Goal: Task Accomplishment & Management: Manage account settings

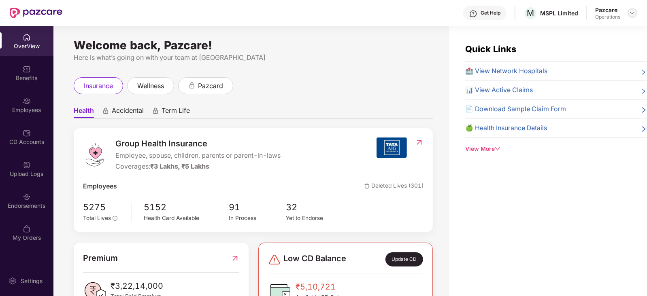
click at [634, 11] on img at bounding box center [632, 13] width 6 height 6
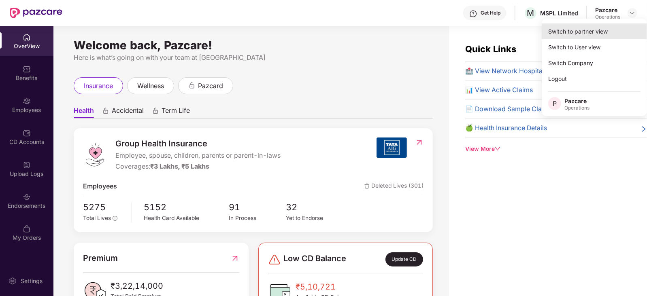
click at [594, 27] on div "Switch to partner view" at bounding box center [593, 31] width 105 height 16
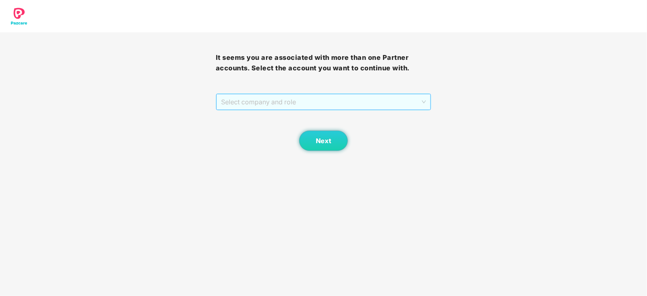
click at [277, 106] on span "Select company and role" at bounding box center [323, 101] width 205 height 15
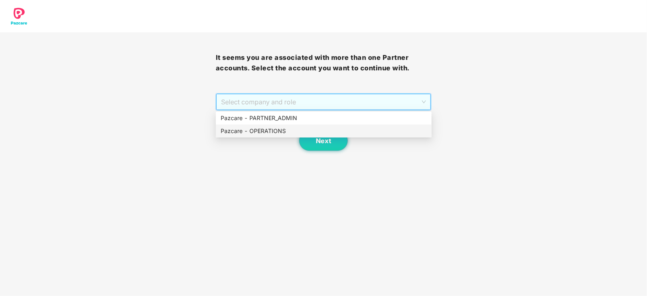
click at [258, 135] on div "Pazcare - OPERATIONS" at bounding box center [323, 131] width 206 height 9
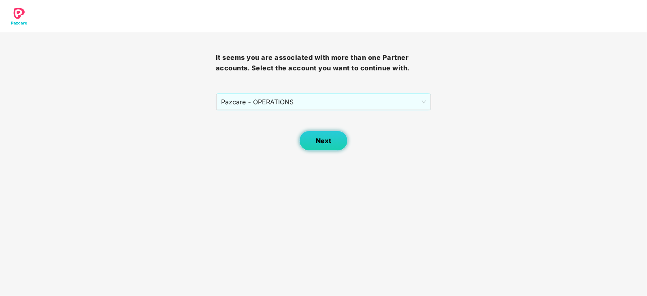
click at [320, 147] on button "Next" at bounding box center [323, 141] width 49 height 20
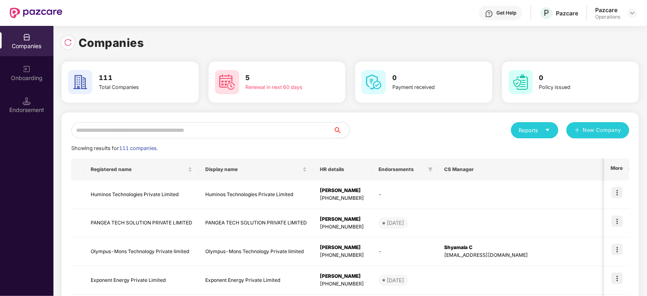
click at [274, 128] on input "text" at bounding box center [202, 130] width 262 height 16
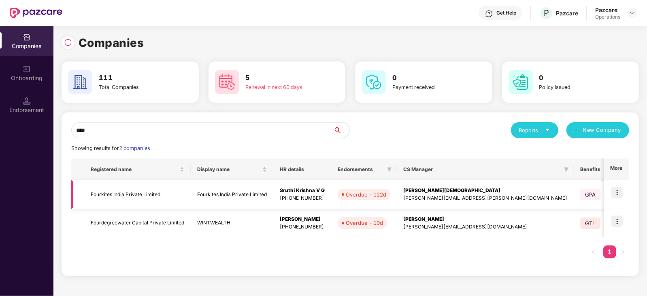
type input "****"
click at [126, 195] on td "Fourkites India Private Limited" at bounding box center [137, 194] width 106 height 29
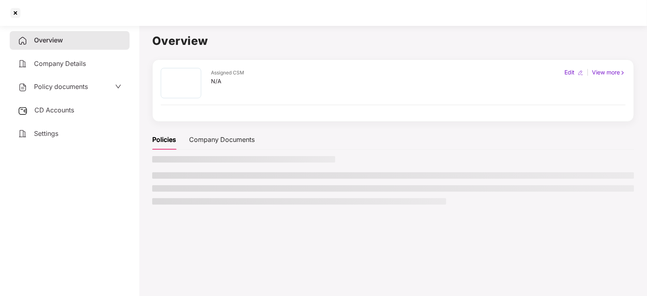
click at [61, 108] on span "CD Accounts" at bounding box center [54, 110] width 40 height 8
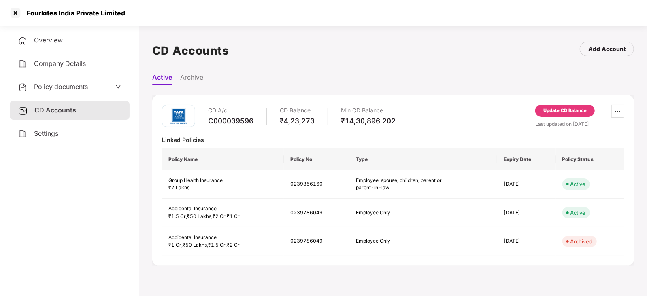
click at [560, 114] on div "Update CD Balance" at bounding box center [564, 111] width 59 height 12
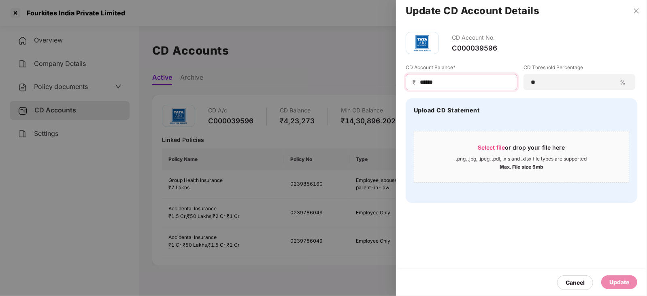
drag, startPoint x: 449, startPoint y: 84, endPoint x: 398, endPoint y: 79, distance: 51.6
click at [398, 79] on div "CD Account No. C000039596 CD Account Balance* ₹ ****** CD Threshold Percentage …" at bounding box center [521, 117] width 251 height 191
paste input
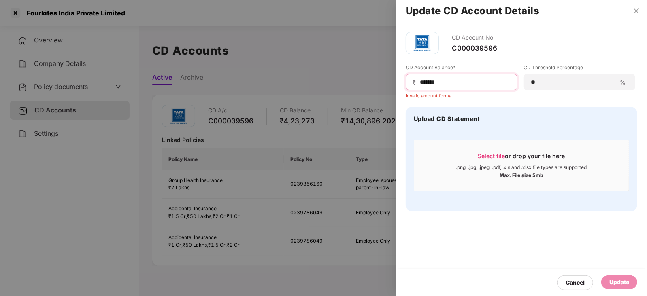
click at [421, 84] on input "******" at bounding box center [464, 82] width 91 height 8
click at [451, 85] on input "******" at bounding box center [464, 82] width 91 height 8
click at [419, 81] on input "******" at bounding box center [464, 82] width 91 height 8
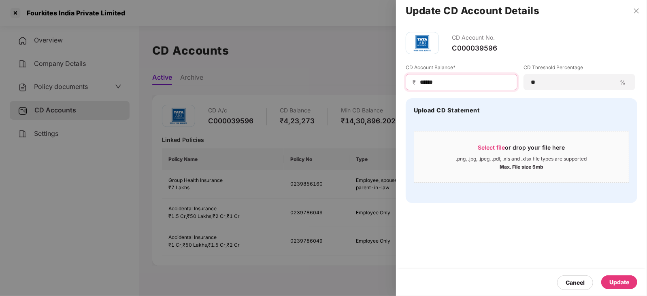
type input "******"
click at [618, 276] on div "Update" at bounding box center [619, 283] width 36 height 14
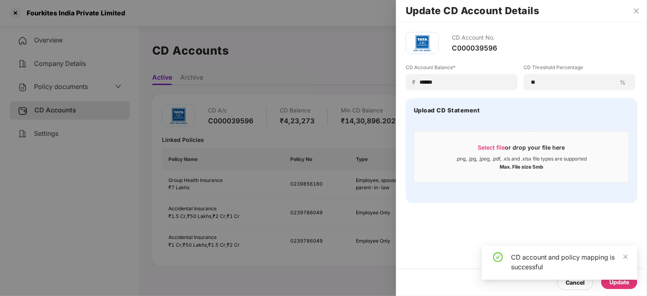
click at [62, 85] on div at bounding box center [323, 148] width 647 height 296
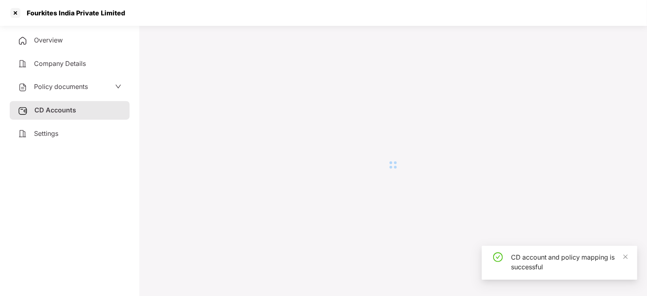
click at [62, 85] on span "Policy documents" at bounding box center [61, 87] width 54 height 8
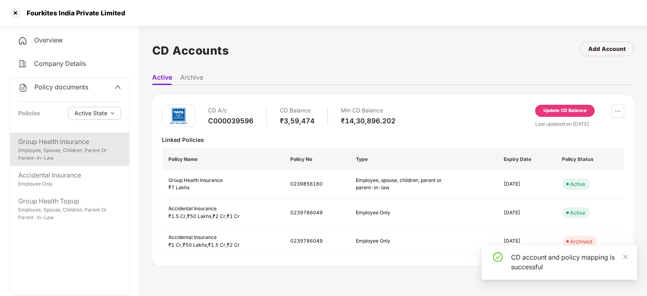
click at [79, 154] on div "Employee, Spouse, Children, Parent Or Parent-In-Law" at bounding box center [69, 154] width 103 height 15
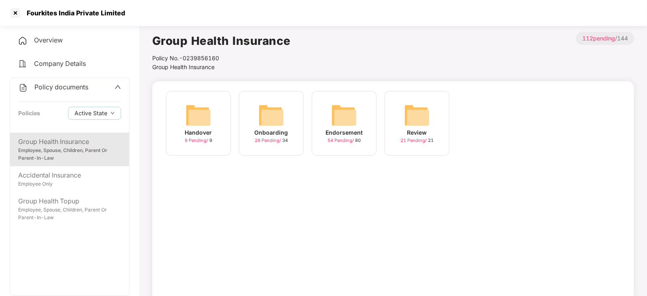
click at [348, 115] on img at bounding box center [344, 115] width 26 height 26
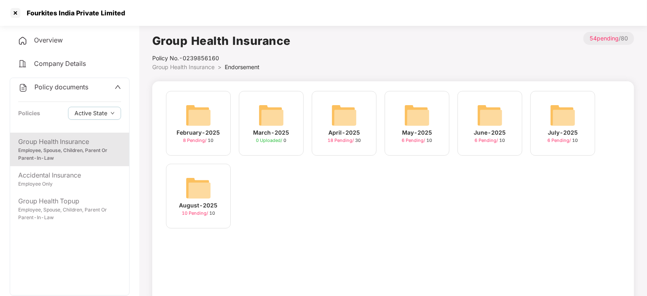
click at [198, 185] on img at bounding box center [198, 188] width 26 height 26
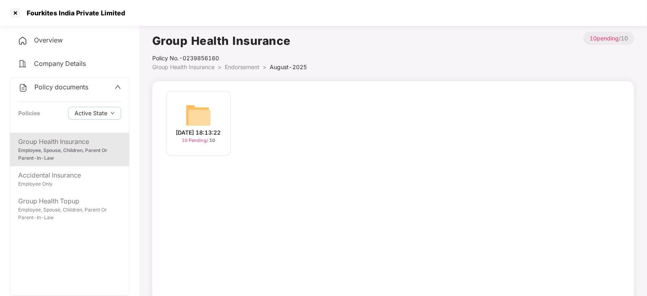
click at [210, 114] on img at bounding box center [198, 115] width 26 height 26
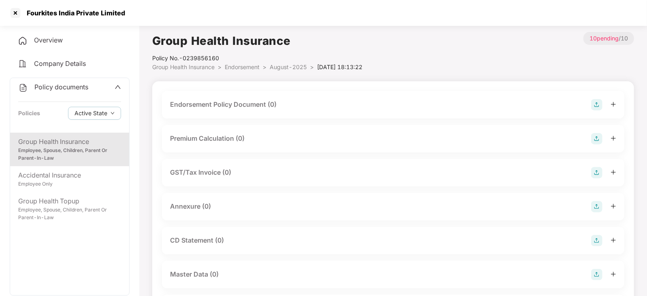
click at [601, 102] on img at bounding box center [596, 104] width 11 height 11
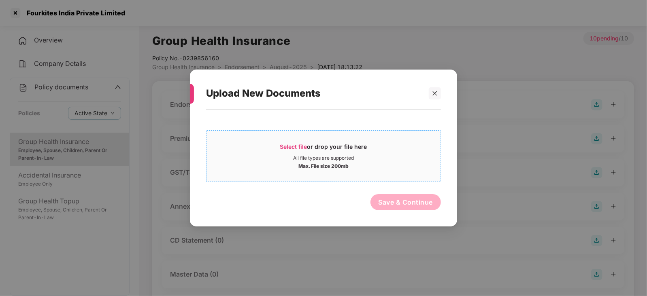
click at [293, 147] on span "Select file" at bounding box center [293, 146] width 27 height 7
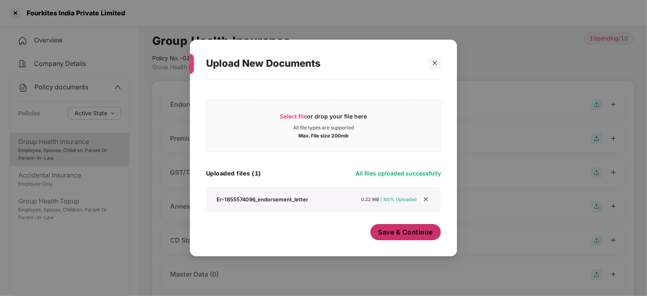
click at [392, 242] on div "Save & Continue" at bounding box center [405, 234] width 71 height 20
click at [391, 235] on span "Save & Continue" at bounding box center [405, 232] width 55 height 9
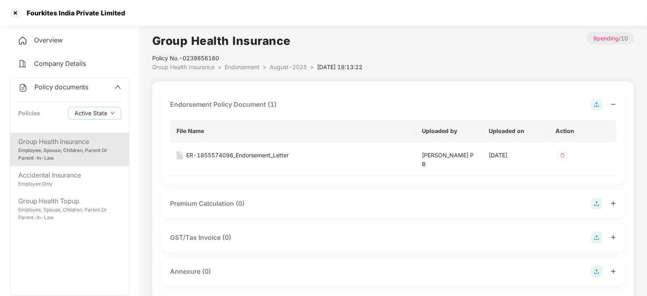
click at [598, 202] on img at bounding box center [596, 203] width 11 height 11
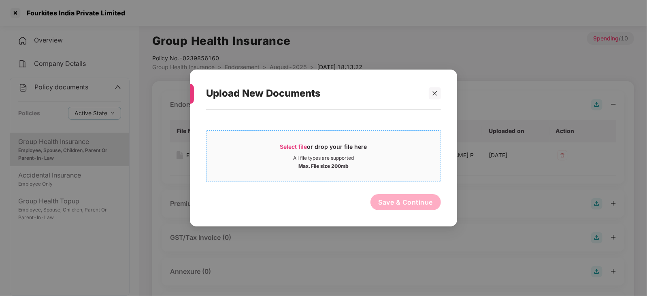
click at [290, 146] on span "Select file" at bounding box center [293, 146] width 27 height 7
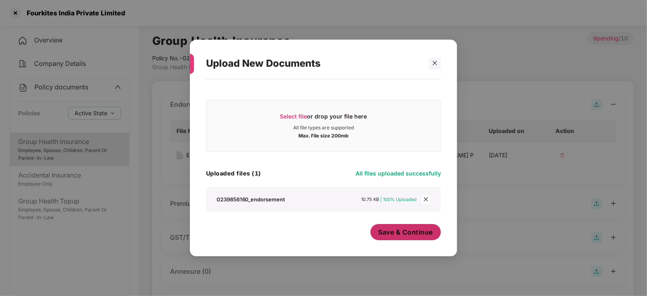
click at [392, 240] on button "Save & Continue" at bounding box center [405, 232] width 71 height 16
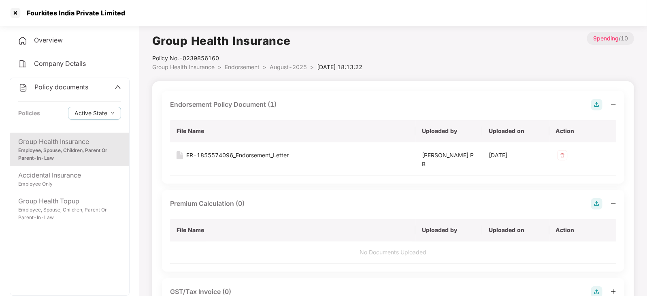
click at [392, 232] on div "Upload New Documents Select file or drop your file here All file types are supp…" at bounding box center [323, 148] width 647 height 296
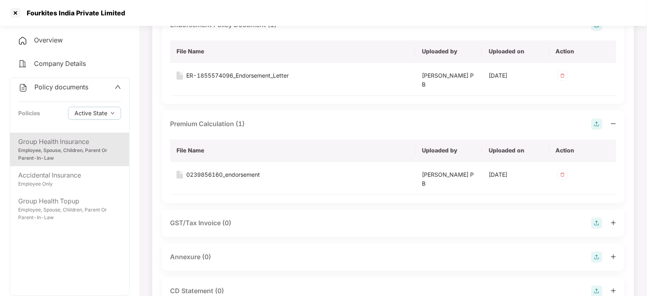
scroll to position [152, 0]
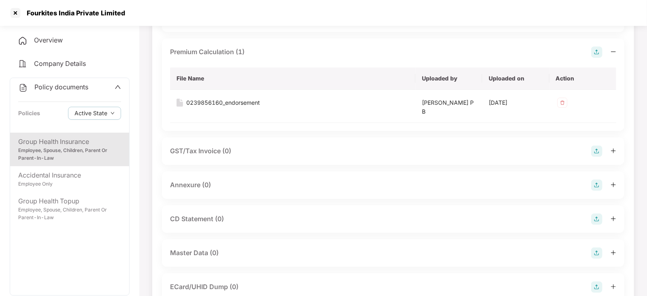
click at [594, 191] on div "Annexure (0)" at bounding box center [393, 186] width 462 height 28
click at [596, 186] on img at bounding box center [596, 185] width 11 height 11
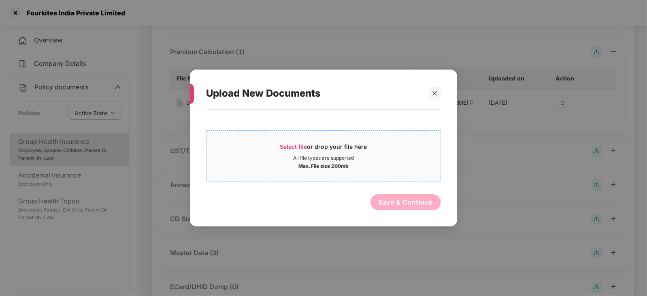
click at [278, 143] on div "Select file or drop your file here" at bounding box center [323, 149] width 234 height 12
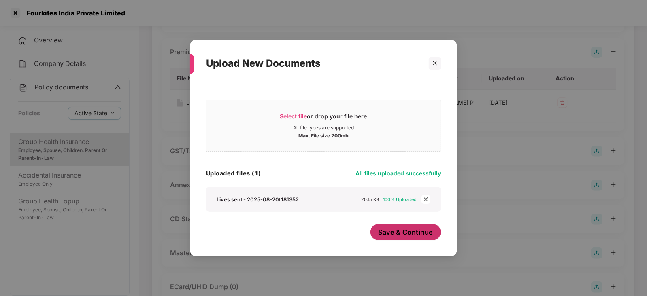
click at [394, 237] on span "Save & Continue" at bounding box center [405, 232] width 55 height 9
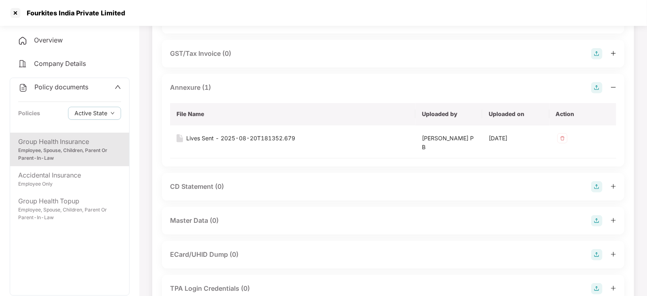
scroll to position [253, 0]
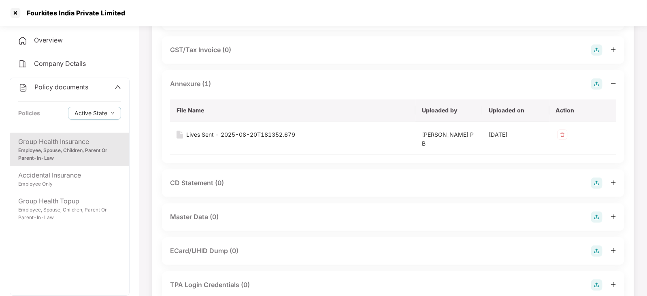
click at [591, 218] on img at bounding box center [596, 217] width 11 height 11
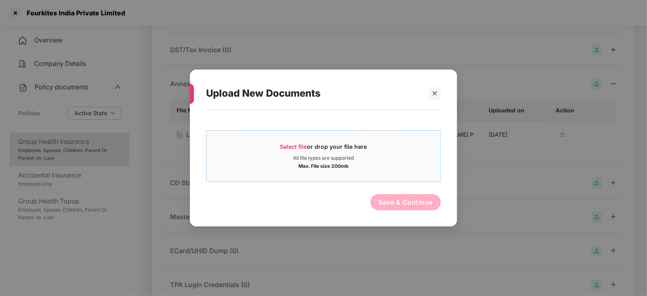
click at [279, 144] on div "Select file or drop your file here" at bounding box center [323, 149] width 234 height 12
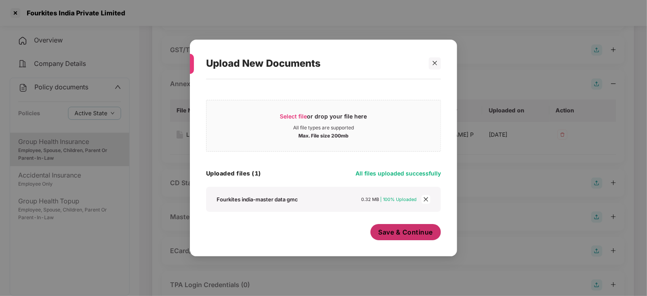
click at [400, 237] on button "Save & Continue" at bounding box center [405, 232] width 71 height 16
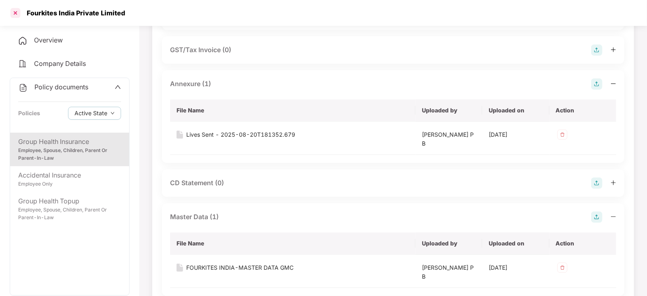
click at [14, 14] on div at bounding box center [15, 12] width 13 height 13
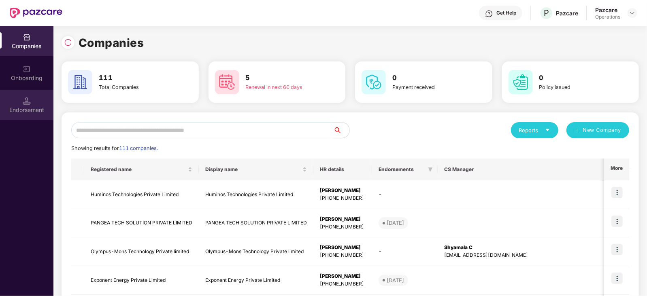
click at [17, 106] on div "Endorsement" at bounding box center [26, 110] width 53 height 8
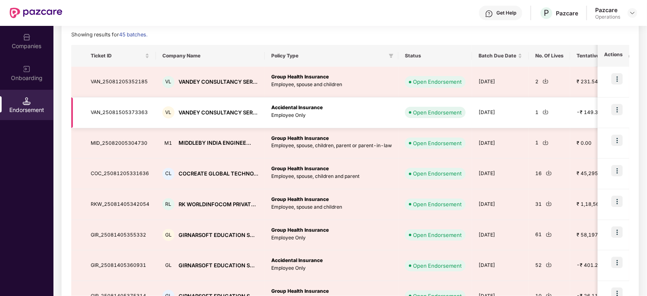
scroll to position [202, 0]
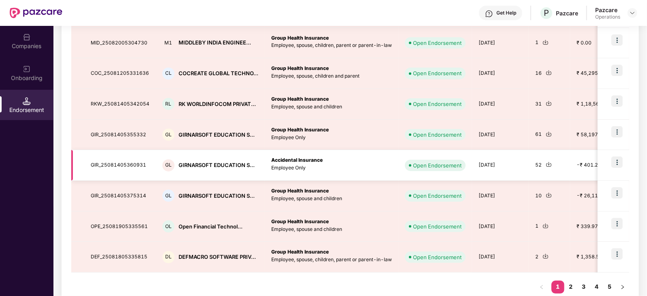
click at [389, 164] on p "Employee Only" at bounding box center [331, 168] width 121 height 8
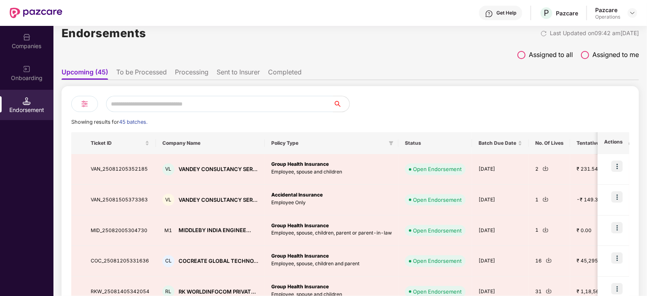
scroll to position [0, 0]
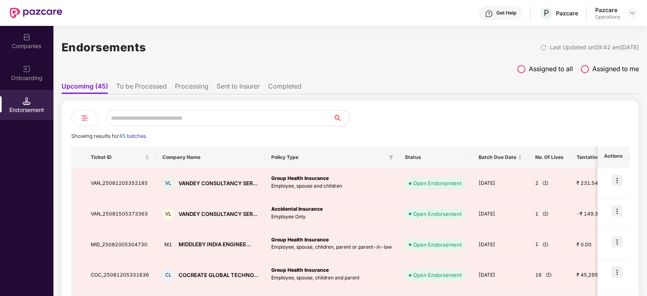
click at [137, 93] on li "To be Processed" at bounding box center [141, 88] width 51 height 12
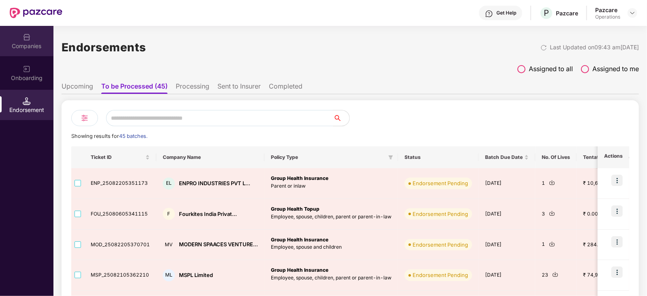
click at [30, 45] on div "Companies" at bounding box center [26, 46] width 53 height 8
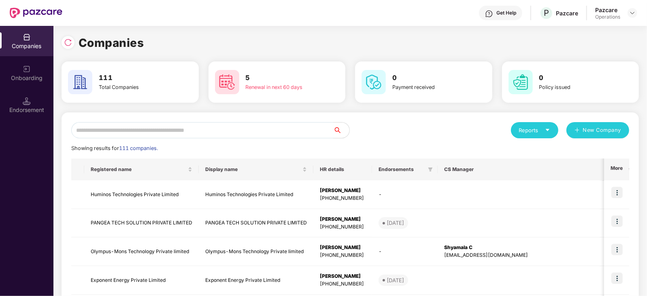
click at [186, 130] on input "text" at bounding box center [202, 130] width 262 height 16
paste input "**********"
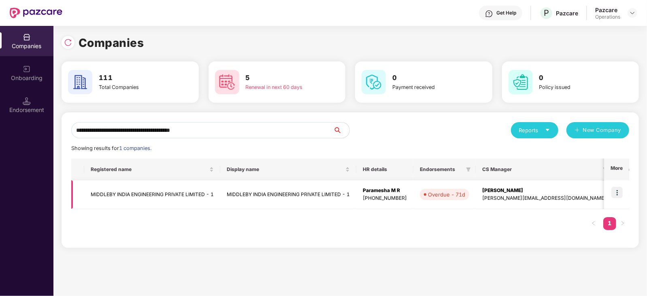
type input "**********"
click at [615, 191] on img at bounding box center [616, 192] width 11 height 11
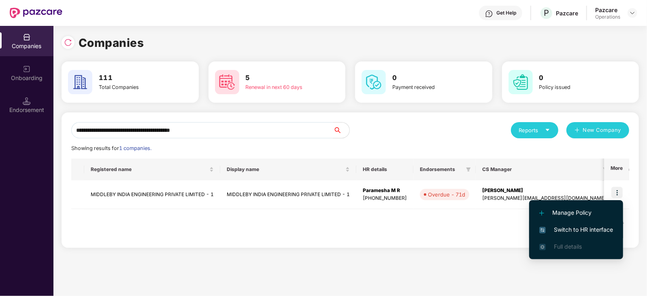
click at [601, 229] on span "Switch to HR interface" at bounding box center [576, 229] width 74 height 9
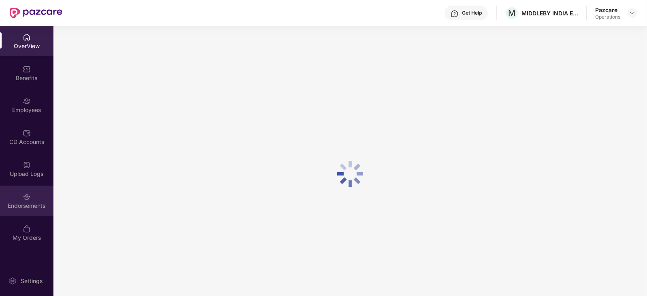
click at [20, 206] on div "Endorsements" at bounding box center [26, 206] width 53 height 8
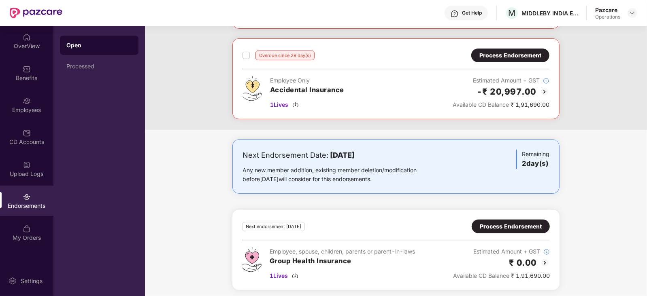
scroll to position [216, 0]
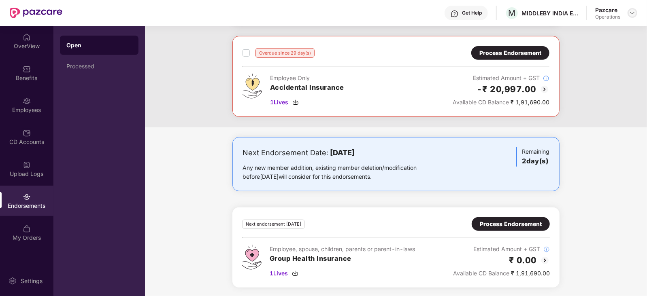
click at [633, 14] on img at bounding box center [632, 13] width 6 height 6
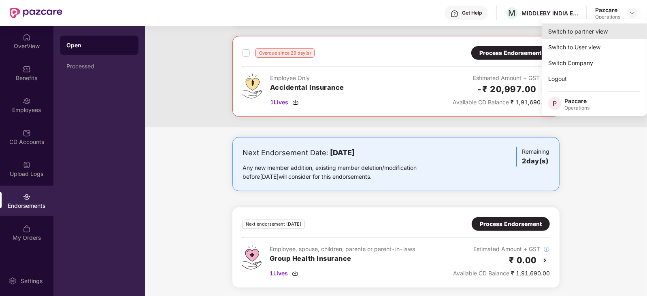
click at [612, 26] on div "Switch to partner view" at bounding box center [593, 31] width 105 height 16
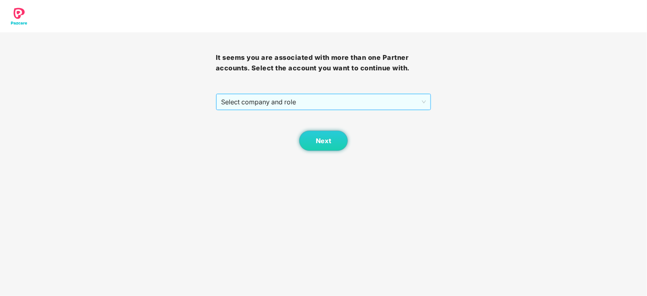
click at [263, 106] on span "Select company and role" at bounding box center [323, 101] width 205 height 15
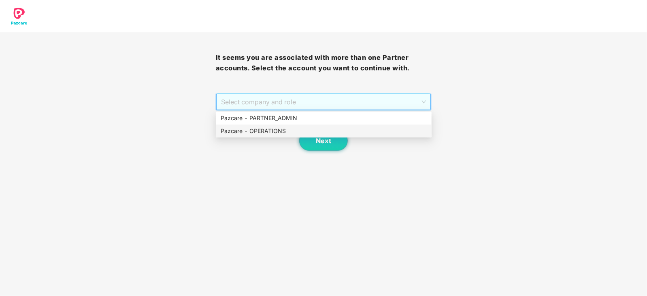
click at [255, 127] on div "Pazcare - OPERATIONS" at bounding box center [323, 131] width 206 height 9
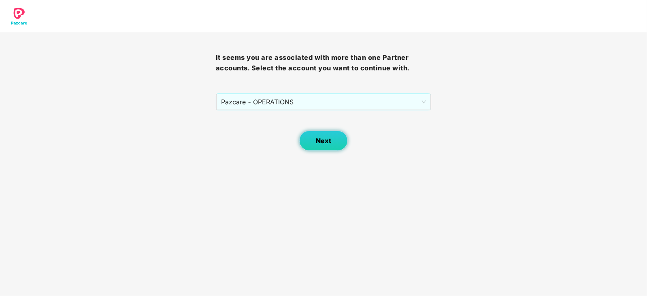
click at [303, 146] on button "Next" at bounding box center [323, 141] width 49 height 20
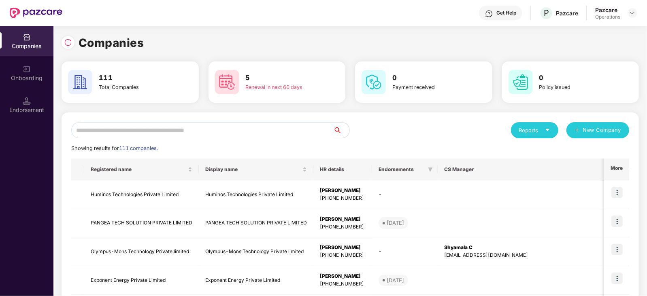
click at [255, 134] on input "text" at bounding box center [202, 130] width 262 height 16
paste input "**********"
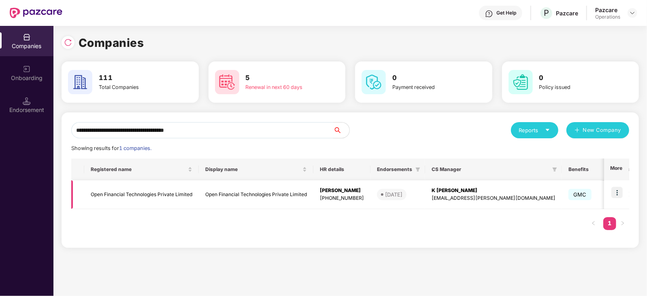
type input "**********"
click at [615, 194] on img at bounding box center [616, 192] width 11 height 11
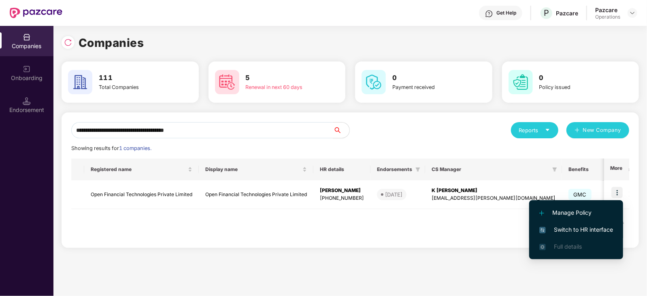
click at [581, 235] on li "Switch to HR interface" at bounding box center [576, 229] width 94 height 17
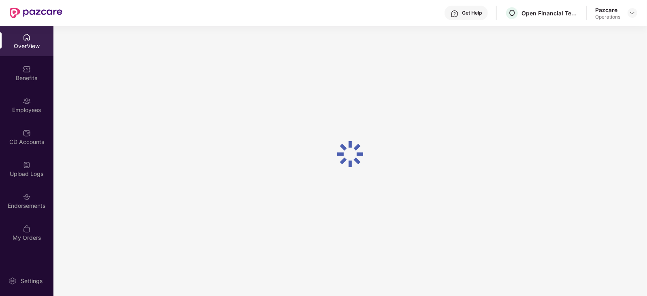
scroll to position [26, 0]
click at [35, 210] on div "Endorsements" at bounding box center [26, 201] width 53 height 30
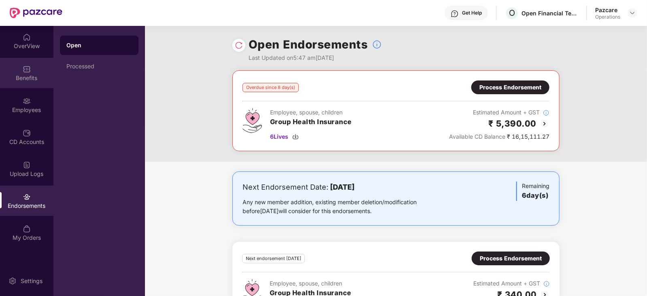
click at [28, 80] on div "Benefits" at bounding box center [26, 78] width 53 height 8
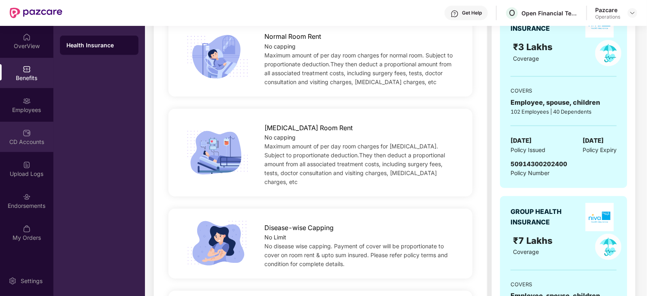
scroll to position [152, 0]
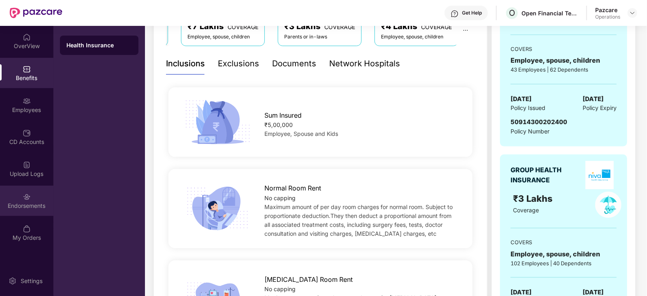
click at [32, 204] on div "Endorsements" at bounding box center [26, 206] width 53 height 8
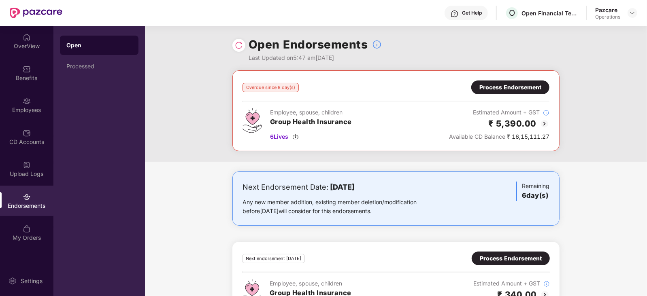
click at [492, 89] on div "Process Endorsement" at bounding box center [510, 87] width 62 height 9
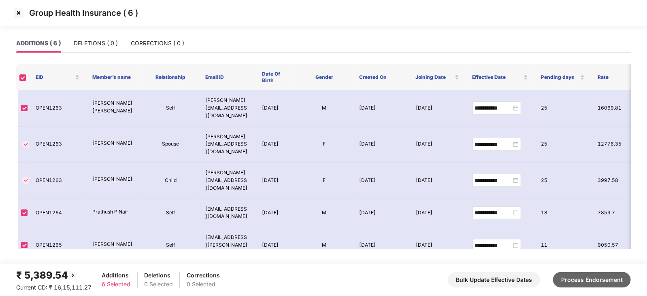
click at [579, 276] on button "Process Endorsement" at bounding box center [592, 279] width 78 height 15
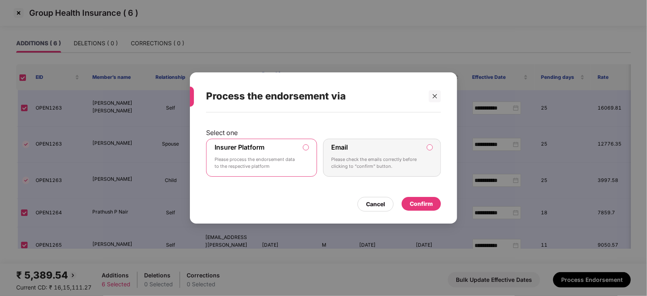
click at [437, 204] on div "Confirm" at bounding box center [420, 204] width 39 height 14
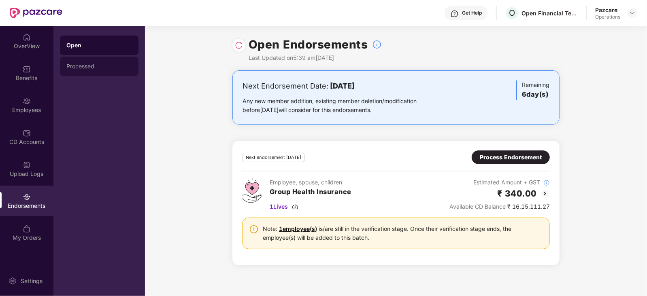
click at [82, 70] on div "Processed" at bounding box center [99, 66] width 78 height 19
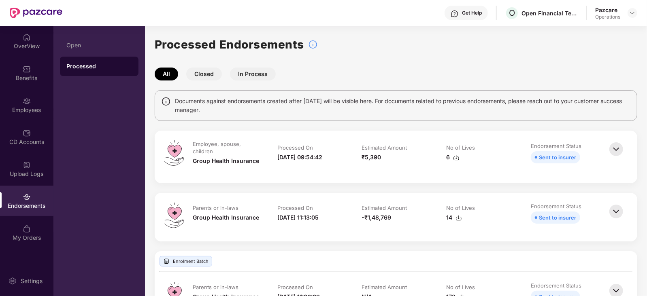
click at [454, 160] on img at bounding box center [456, 158] width 6 height 6
click at [632, 15] on img at bounding box center [632, 13] width 6 height 6
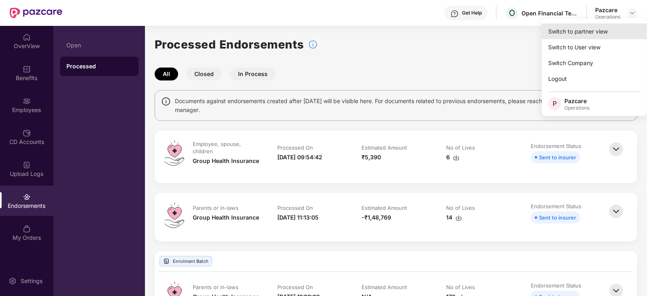
click at [601, 28] on div "Switch to partner view" at bounding box center [593, 31] width 105 height 16
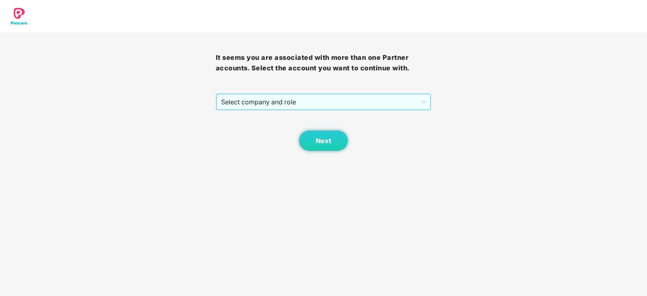
click at [278, 107] on span "Select company and role" at bounding box center [323, 101] width 205 height 15
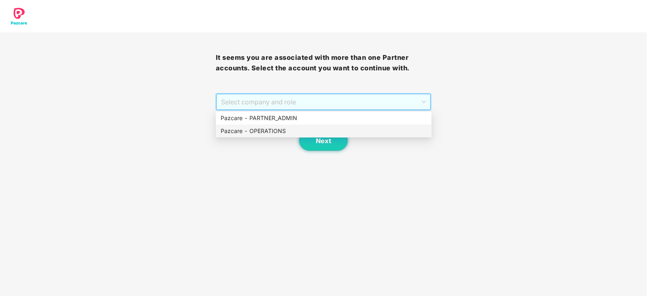
click at [275, 129] on div "Pazcare - OPERATIONS" at bounding box center [323, 131] width 206 height 9
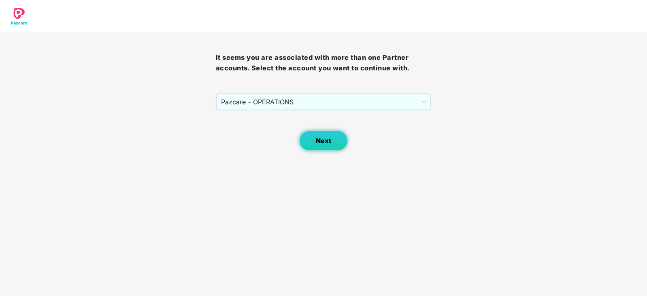
click at [311, 144] on button "Next" at bounding box center [323, 141] width 49 height 20
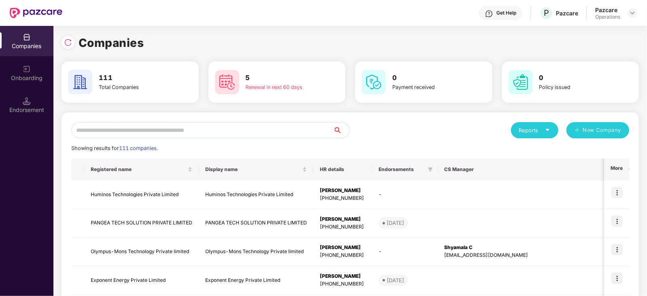
click at [169, 129] on input "text" at bounding box center [202, 130] width 262 height 16
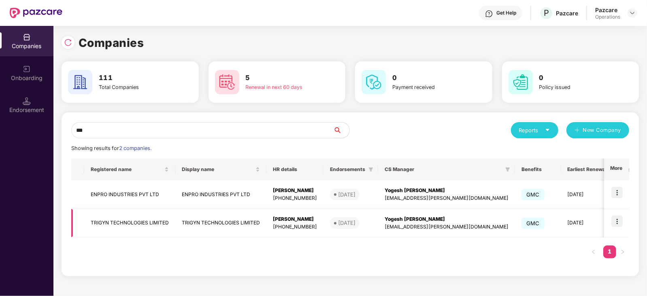
type input "***"
click at [148, 228] on td "TRIGYN TECHNOLOGIES LIMITED" at bounding box center [129, 223] width 91 height 29
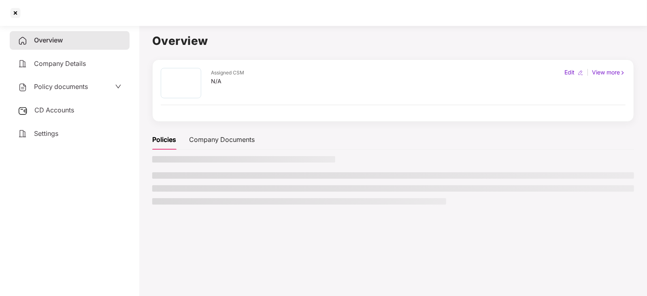
click at [33, 112] on div "CD Accounts" at bounding box center [70, 110] width 120 height 19
